Goal: Task Accomplishment & Management: Use online tool/utility

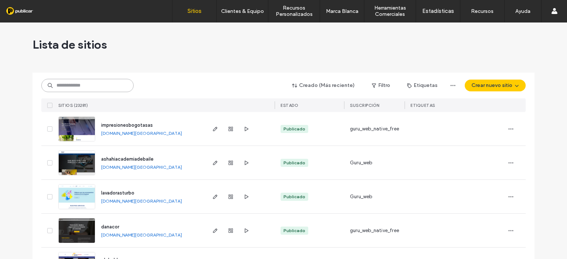
click at [80, 87] on input at bounding box center [87, 85] width 92 height 13
paste input "**********"
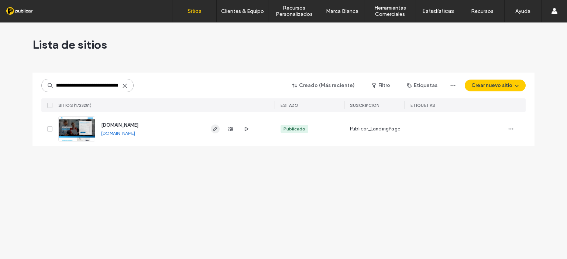
type input "**********"
click at [217, 132] on icon "button" at bounding box center [215, 129] width 6 height 6
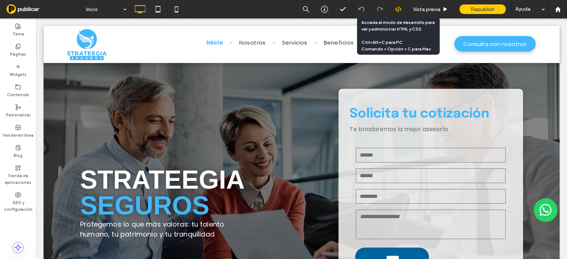
click at [397, 10] on icon at bounding box center [398, 9] width 7 height 7
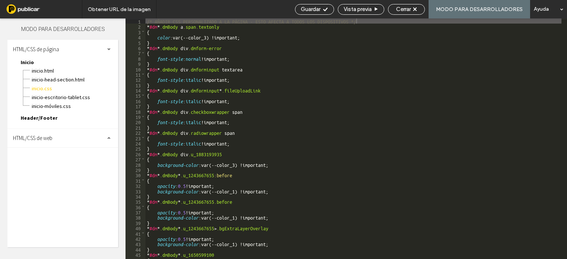
click at [66, 134] on div "HTML/CSS de web" at bounding box center [62, 138] width 111 height 18
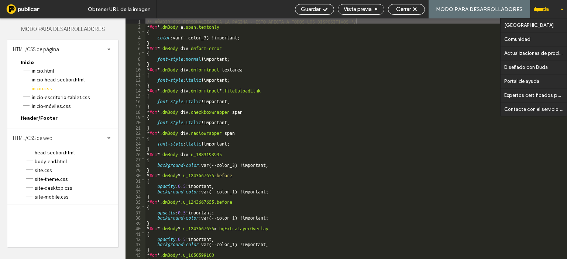
click at [541, 7] on div "Ayuda" at bounding box center [548, 9] width 37 height 18
click at [46, 153] on span "head-section.html" at bounding box center [76, 152] width 84 height 7
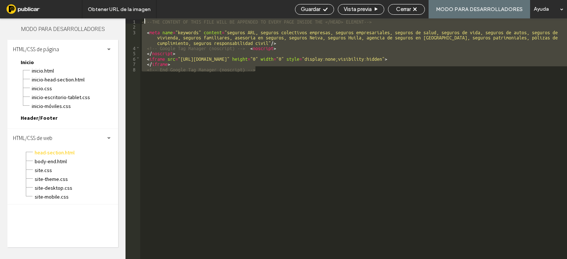
drag, startPoint x: 262, startPoint y: 70, endPoint x: 143, endPoint y: 19, distance: 129.1
click at [143, 19] on div "<!--THE CONTENT OF THIS FILE WILL BE APPENDED TO EVERY PAGE INSIDE THE </HEAD> …" at bounding box center [353, 144] width 427 height 252
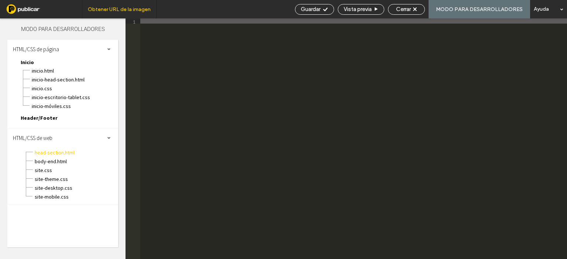
paste textarea
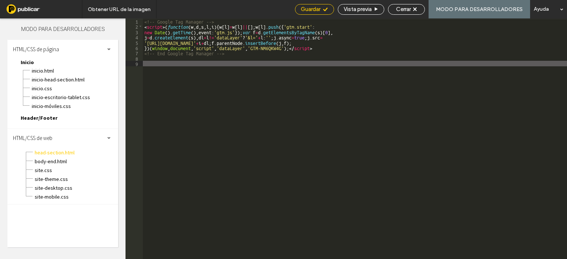
click at [318, 11] on span "Guardar" at bounding box center [311, 9] width 20 height 7
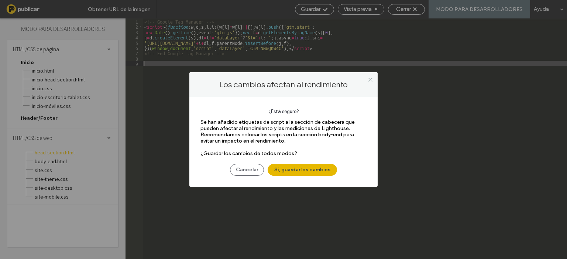
click at [324, 171] on button "Sí, guardar los cambios" at bounding box center [301, 170] width 69 height 12
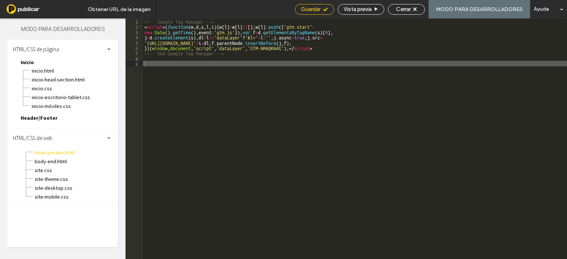
click at [305, 4] on div "Guardar" at bounding box center [314, 9] width 39 height 11
click at [58, 161] on span "body-end.html" at bounding box center [76, 161] width 84 height 7
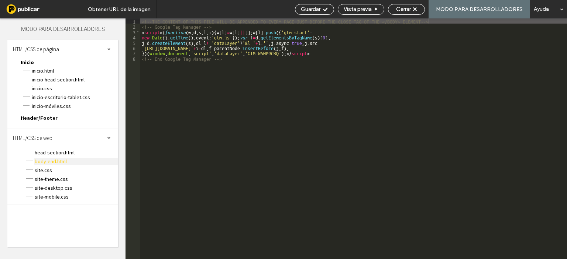
click at [46, 160] on span "body-end.html" at bounding box center [76, 161] width 84 height 7
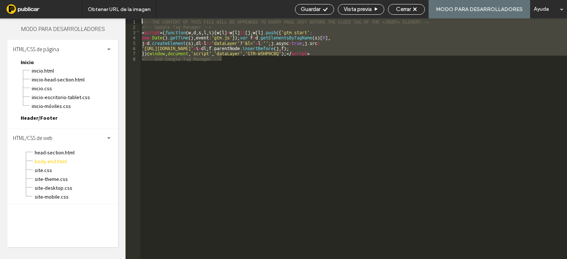
drag, startPoint x: 313, startPoint y: 57, endPoint x: 137, endPoint y: 20, distance: 180.2
click at [137, 20] on div "** 1 2 3 4 5 6 7 8 <!--THE CONTENT OF THIS FILE WILL BE APPENDED TO EVERY PAGE …" at bounding box center [345, 138] width 441 height 241
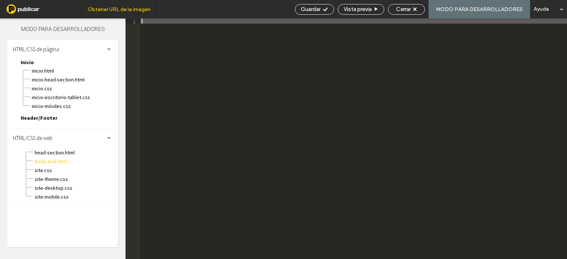
paste textarea
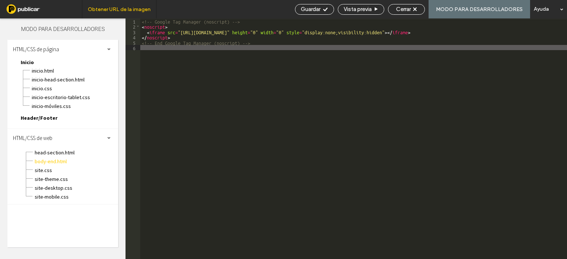
type textarea "**"
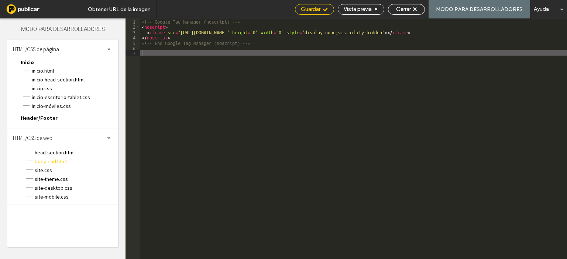
click at [323, 12] on div "Guardar" at bounding box center [314, 9] width 38 height 7
click at [411, 9] on span "Cerrar" at bounding box center [403, 9] width 15 height 7
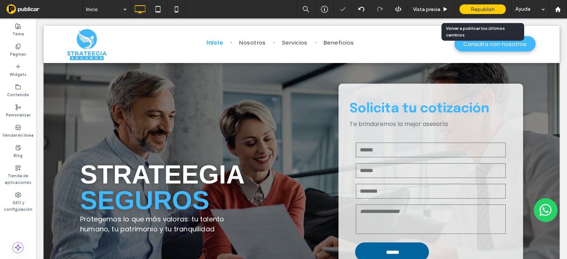
click at [478, 10] on span "Republish" at bounding box center [482, 9] width 24 height 6
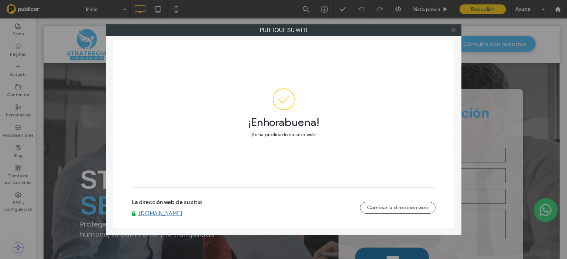
click at [450, 32] on div at bounding box center [453, 30] width 11 height 11
click at [452, 32] on icon at bounding box center [453, 30] width 6 height 6
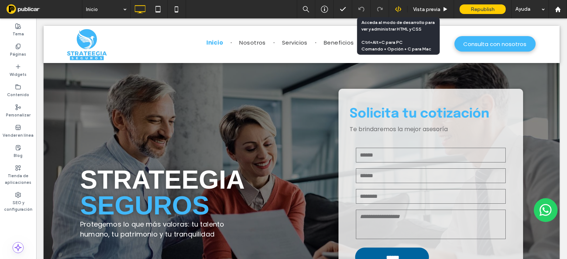
click at [392, 9] on div at bounding box center [398, 9] width 18 height 7
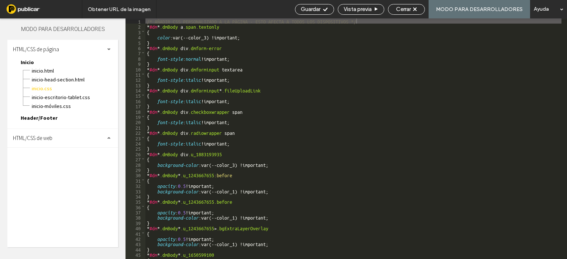
click at [98, 129] on div "HTML/CSS de web" at bounding box center [62, 138] width 111 height 18
click at [64, 152] on span "head-section.html" at bounding box center [76, 152] width 84 height 7
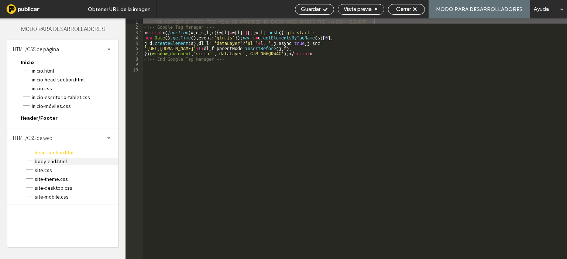
click at [61, 162] on span "body-end.html" at bounding box center [76, 161] width 84 height 7
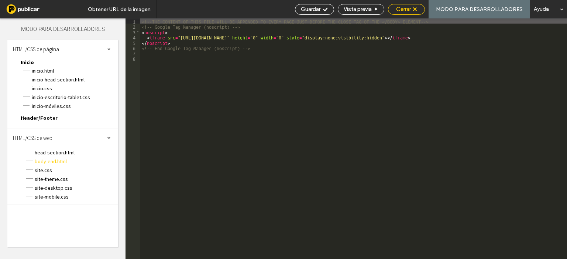
click at [401, 13] on div "Cerrar" at bounding box center [406, 9] width 37 height 11
click at [410, 12] on span "Cerrar" at bounding box center [403, 9] width 15 height 7
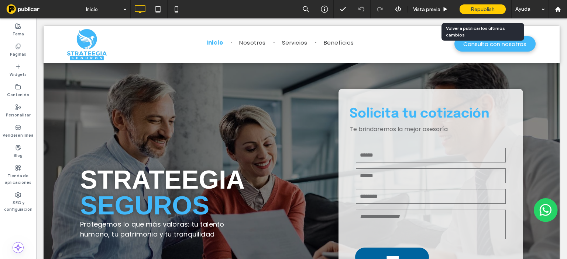
click at [497, 8] on div "Republish" at bounding box center [482, 9] width 46 height 10
